Goal: Transaction & Acquisition: Purchase product/service

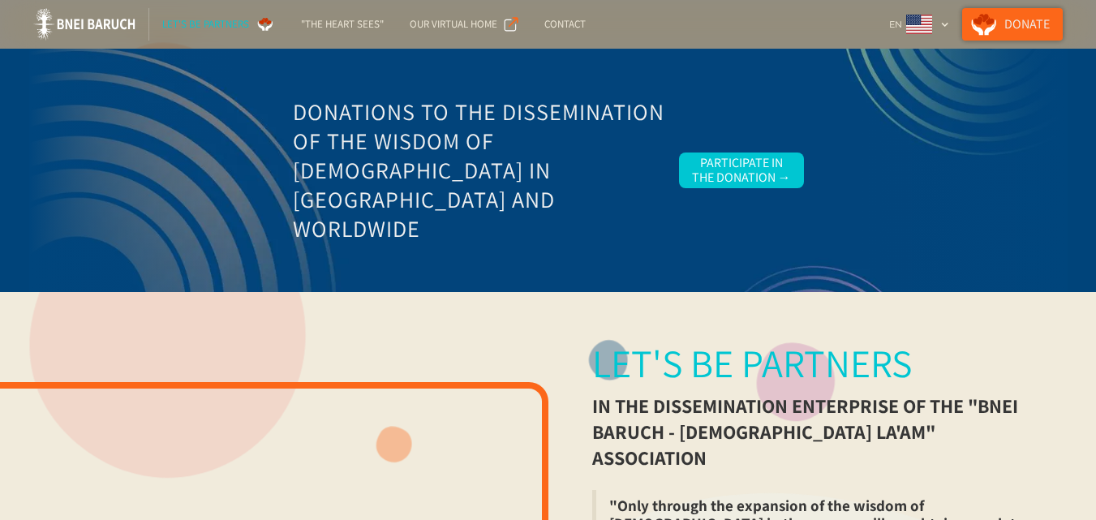
click at [1020, 23] on link "Donate" at bounding box center [1012, 24] width 101 height 32
click at [1013, 19] on link "Donate" at bounding box center [1012, 24] width 101 height 32
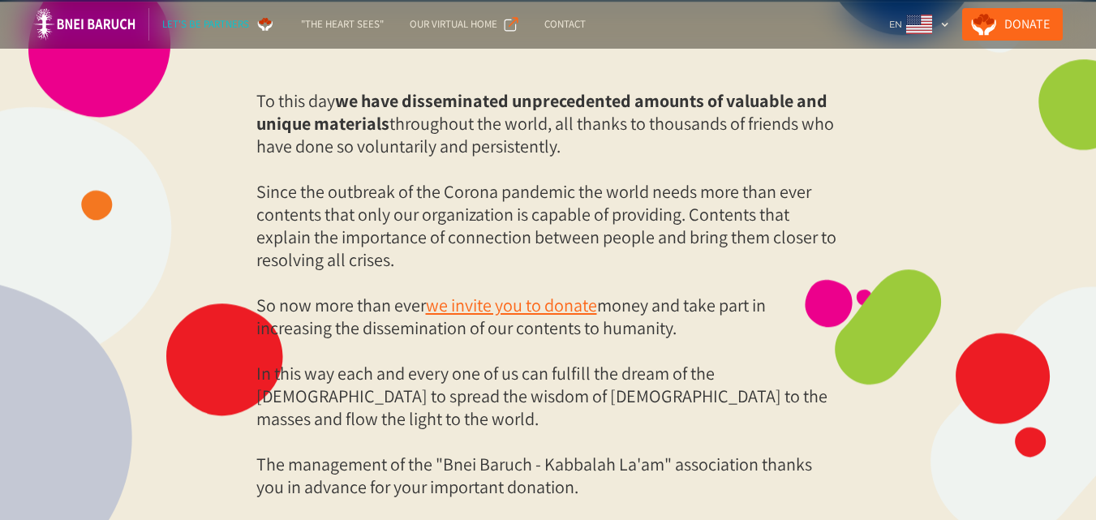
scroll to position [844, 0]
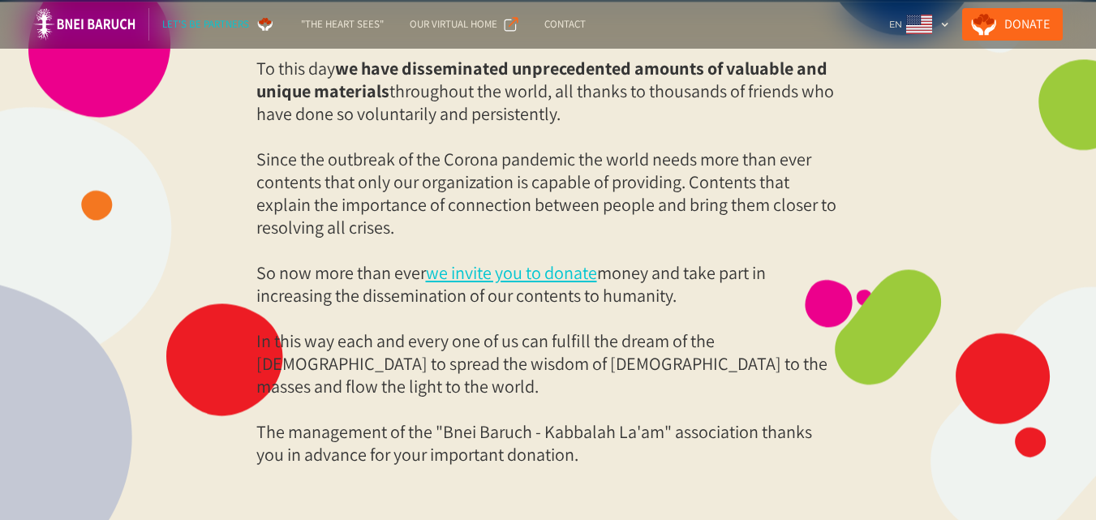
click at [517, 284] on link "we invite you to donate" at bounding box center [511, 272] width 171 height 23
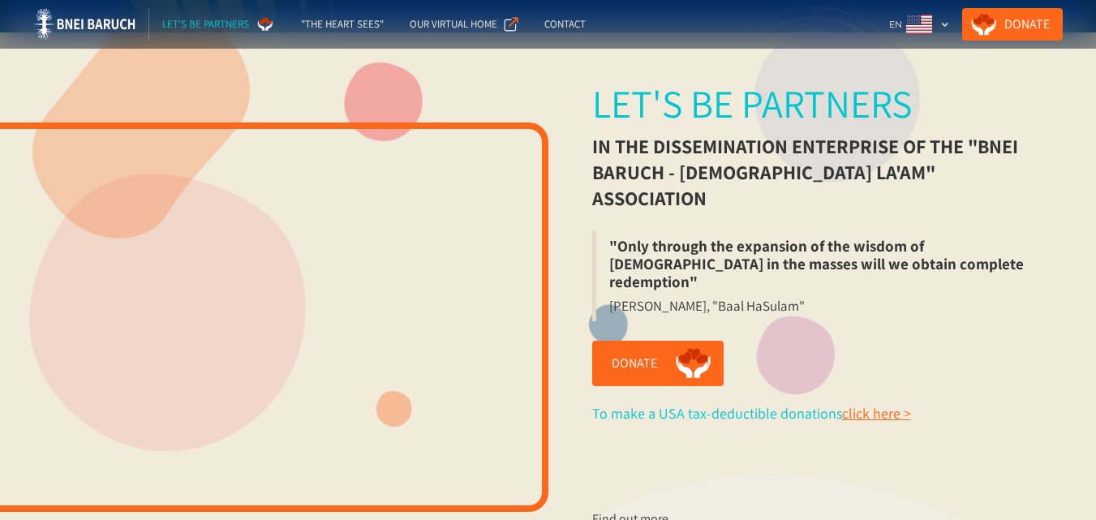
scroll to position [292, 0]
